Goal: Information Seeking & Learning: Learn about a topic

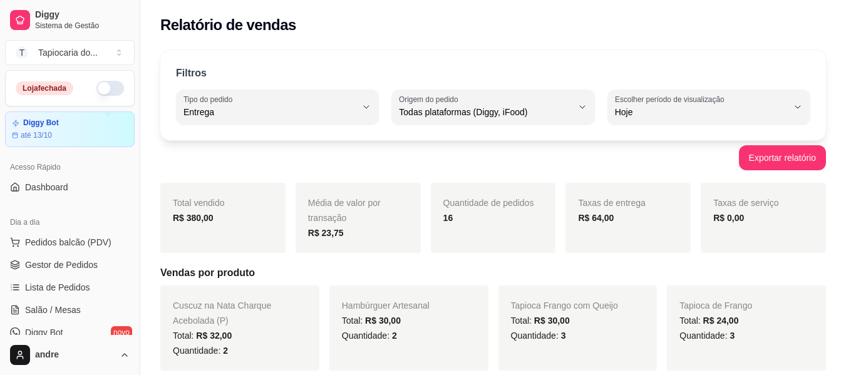
select select "DELIVERY"
select select "ALL"
select select "0"
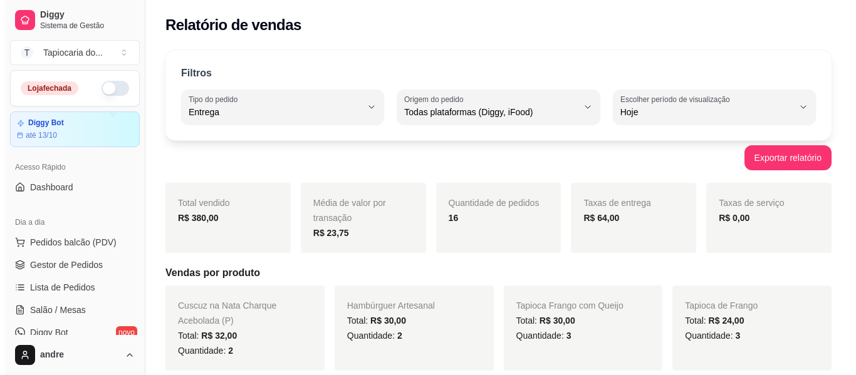
scroll to position [63, 0]
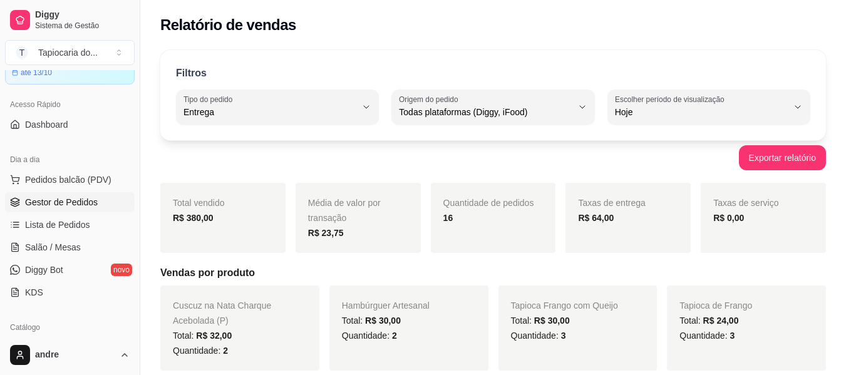
click at [56, 200] on span "Gestor de Pedidos" at bounding box center [61, 202] width 73 height 13
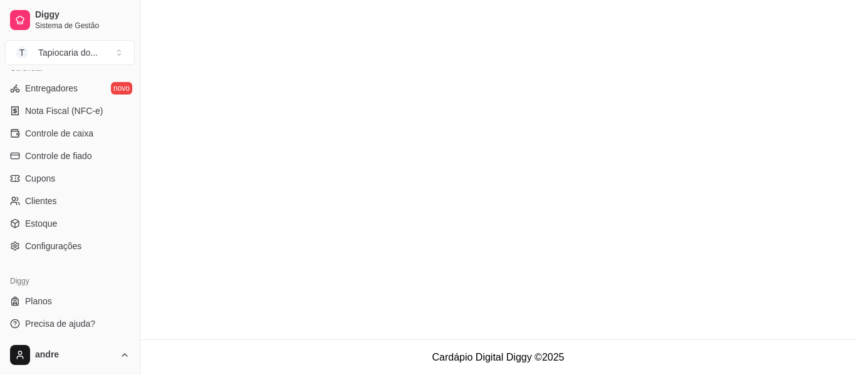
scroll to position [526, 0]
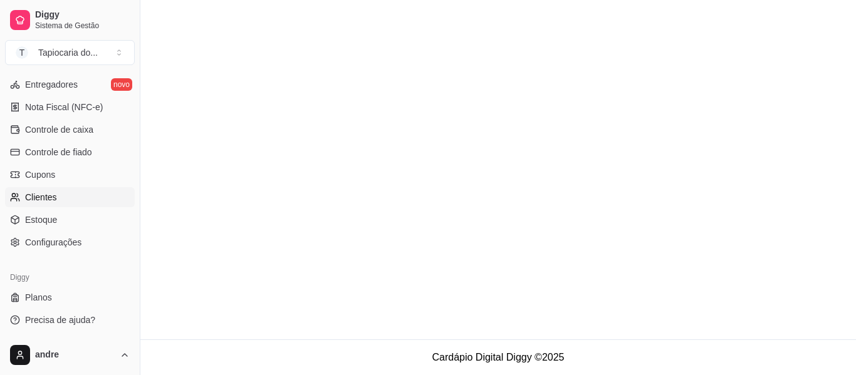
click at [39, 195] on span "Clientes" at bounding box center [41, 197] width 32 height 13
click at [54, 150] on span "Controle de fiado" at bounding box center [58, 152] width 67 height 13
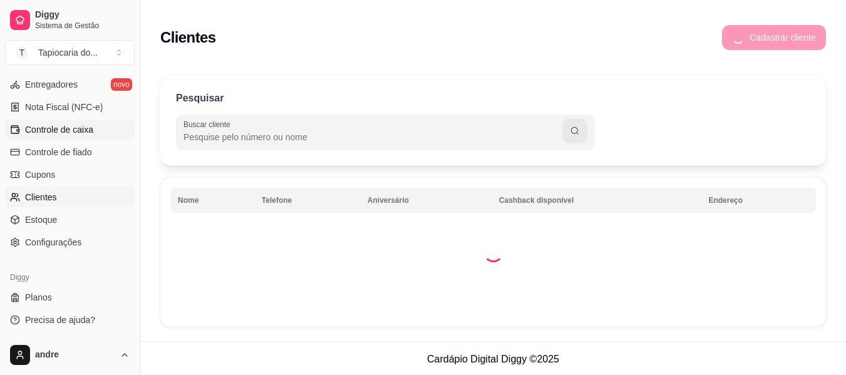
click at [48, 127] on span "Controle de caixa" at bounding box center [59, 129] width 68 height 13
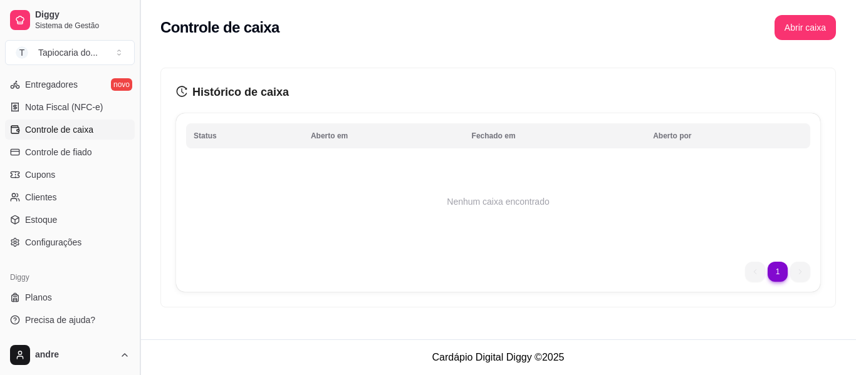
click at [135, 264] on button "Toggle Sidebar" at bounding box center [140, 187] width 10 height 375
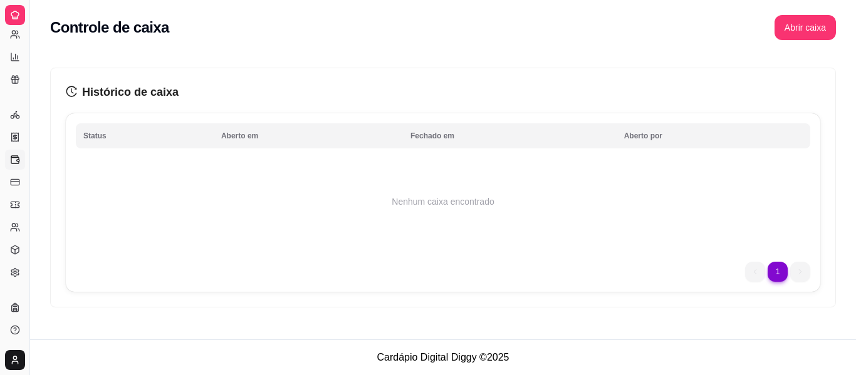
scroll to position [274, 0]
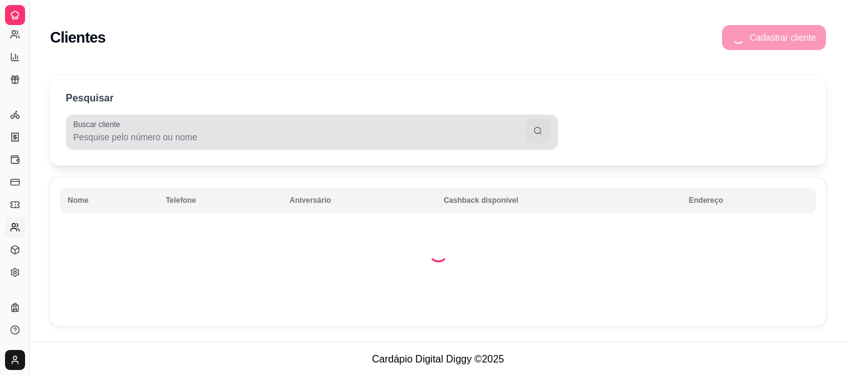
scroll to position [2, 0]
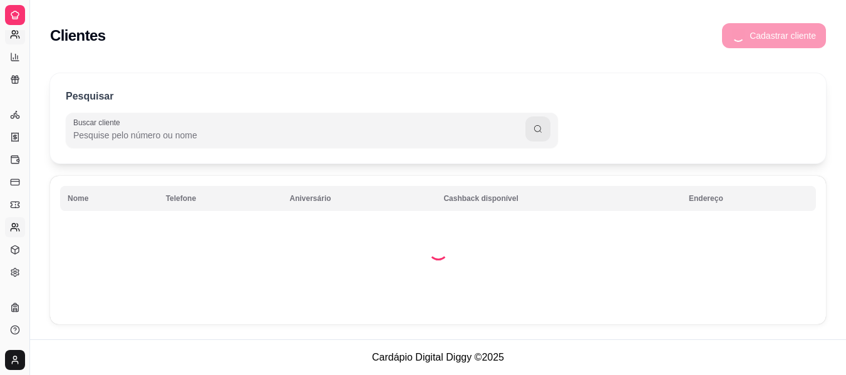
click at [13, 33] on circle at bounding box center [13, 32] width 3 height 3
select select "30"
select select "HIGHEST_TOTAL_SPENT_WITH_ORDERS"
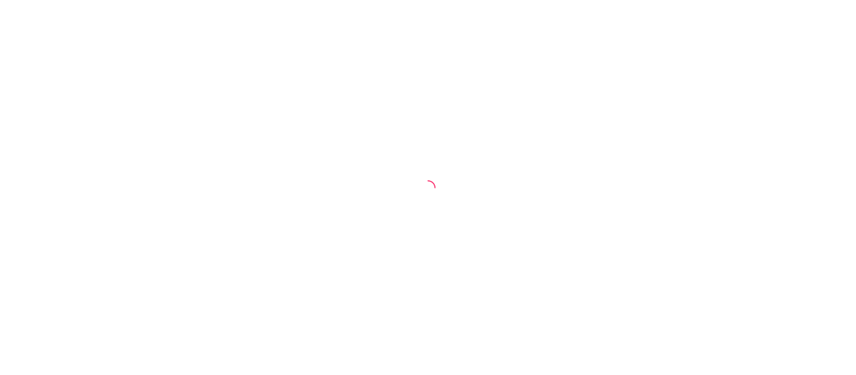
click at [314, 270] on div at bounding box center [428, 187] width 856 height 375
click at [256, 107] on div at bounding box center [428, 187] width 856 height 375
